Goal: Use online tool/utility: Utilize a website feature to perform a specific function

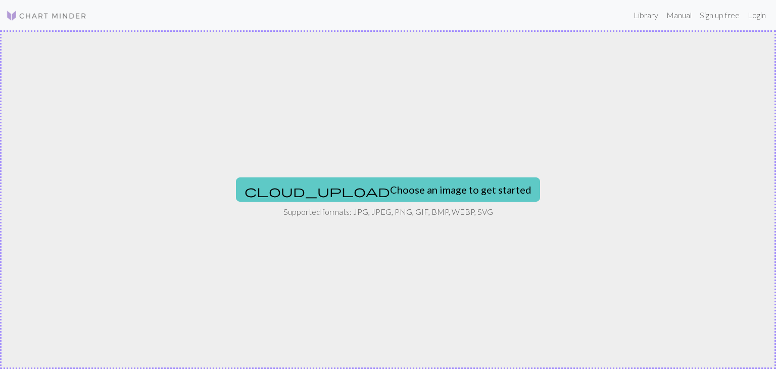
click at [417, 194] on button "cloud_upload Choose an image to get started" at bounding box center [388, 189] width 304 height 24
click at [418, 187] on button "cloud_upload Choose an image to get started" at bounding box center [388, 189] width 304 height 24
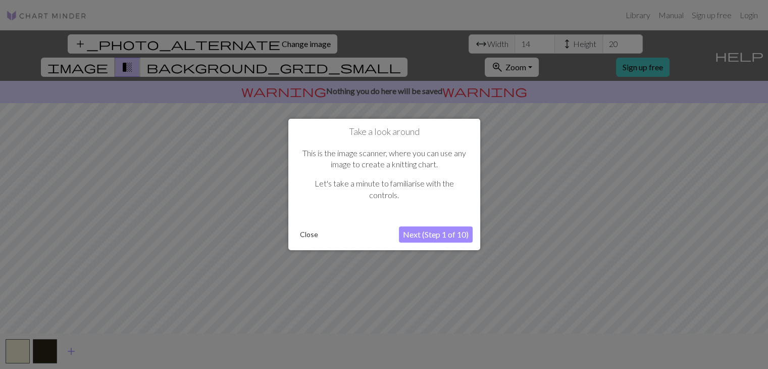
click at [437, 231] on button "Next (Step 1 of 10)" at bounding box center [436, 234] width 74 height 16
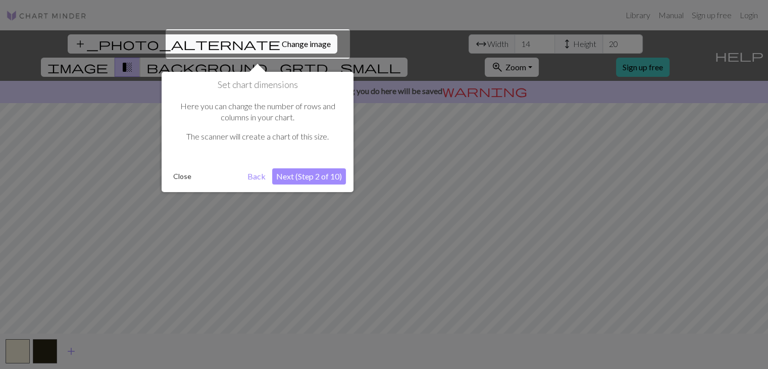
click at [284, 168] on button "Next (Step 2 of 10)" at bounding box center [309, 176] width 74 height 16
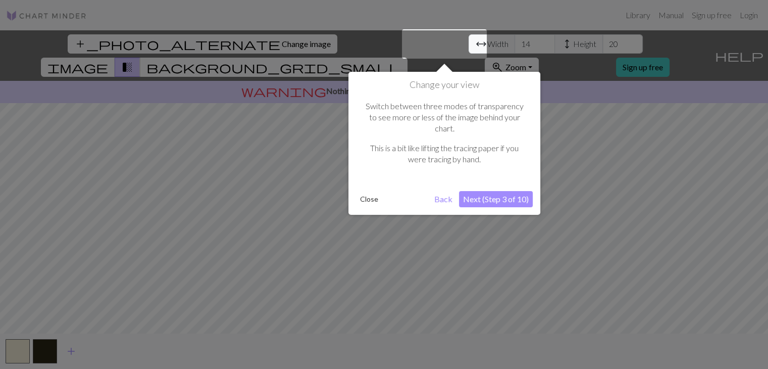
click at [505, 191] on button "Next (Step 3 of 10)" at bounding box center [496, 199] width 74 height 16
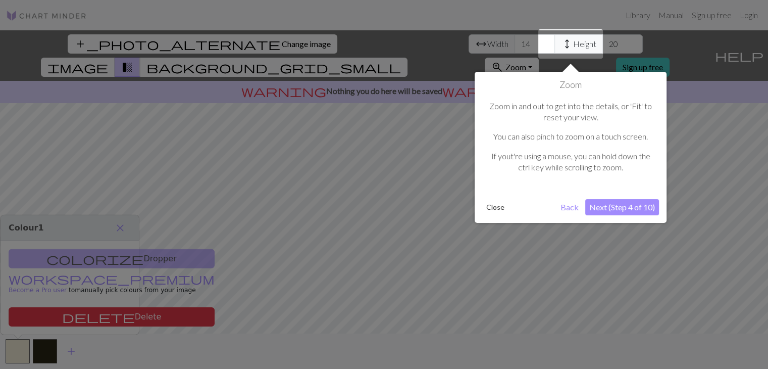
click at [597, 202] on button "Next (Step 4 of 10)" at bounding box center [622, 207] width 74 height 16
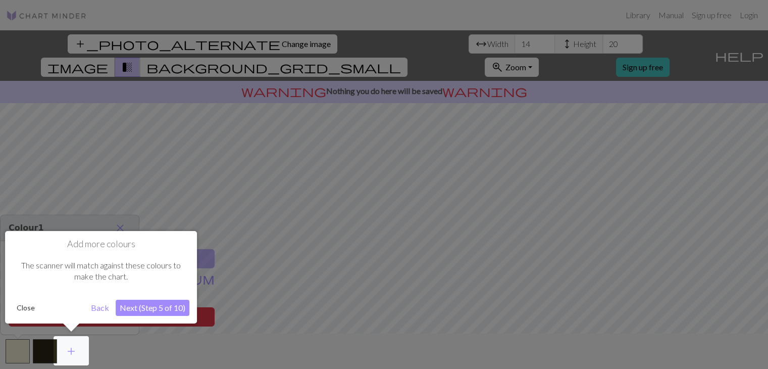
click at [154, 308] on button "Next (Step 5 of 10)" at bounding box center [153, 307] width 74 height 16
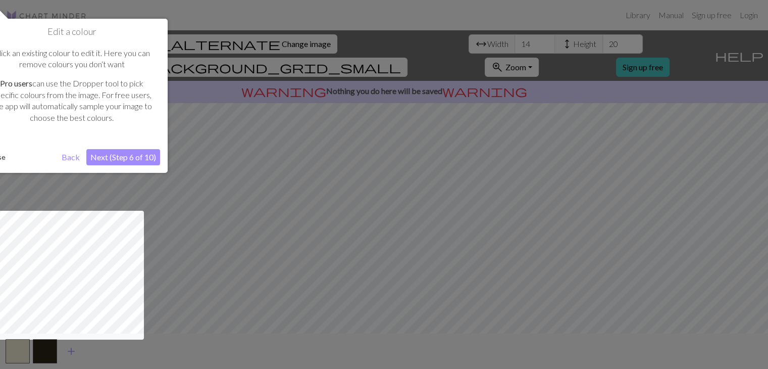
click at [149, 164] on button "Next (Step 6 of 10)" at bounding box center [123, 157] width 74 height 16
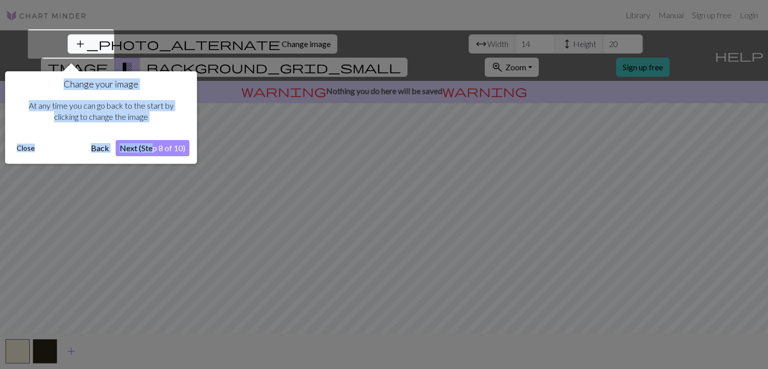
drag, startPoint x: 149, startPoint y: 164, endPoint x: 154, endPoint y: 150, distance: 14.2
click at [154, 150] on body "This website uses cookies to ensure you get the best experience on our website.…" at bounding box center [384, 184] width 768 height 369
click at [154, 150] on button "Next (Step 8 of 10)" at bounding box center [153, 148] width 74 height 16
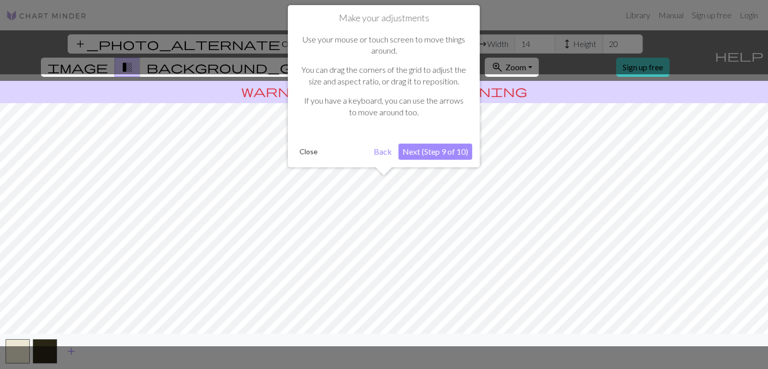
click at [440, 158] on button "Next (Step 9 of 10)" at bounding box center [435, 151] width 74 height 16
